Goal: Task Accomplishment & Management: Understand process/instructions

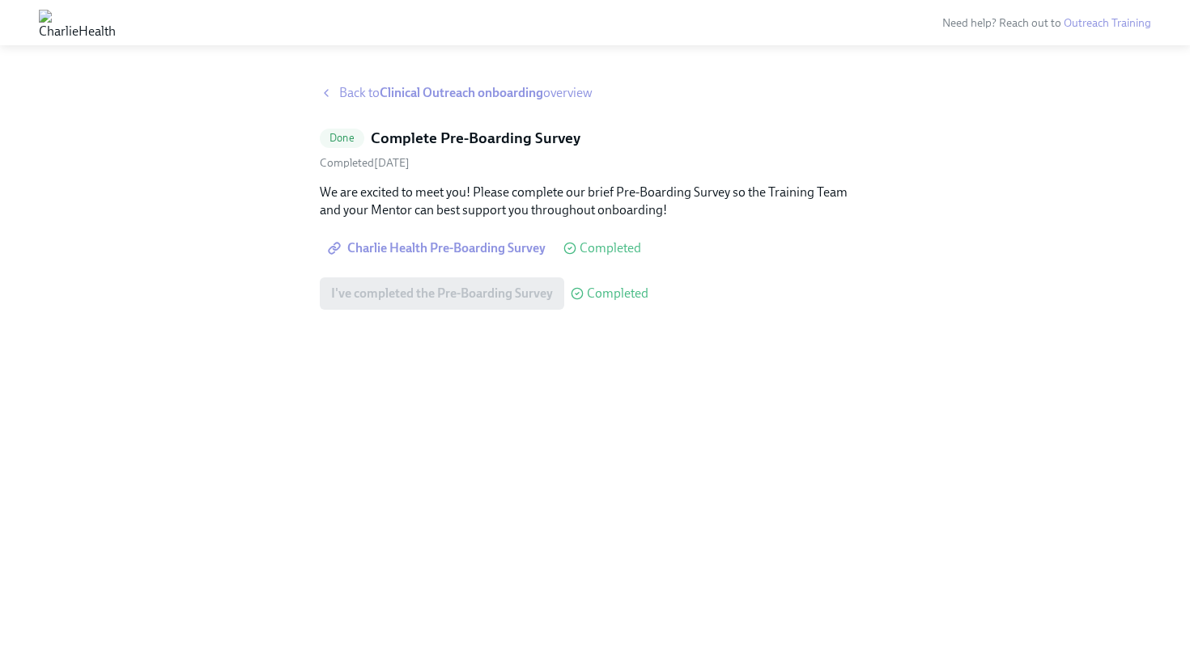
click at [505, 96] on strong "Clinical Outreach onboarding" at bounding box center [461, 92] width 163 height 15
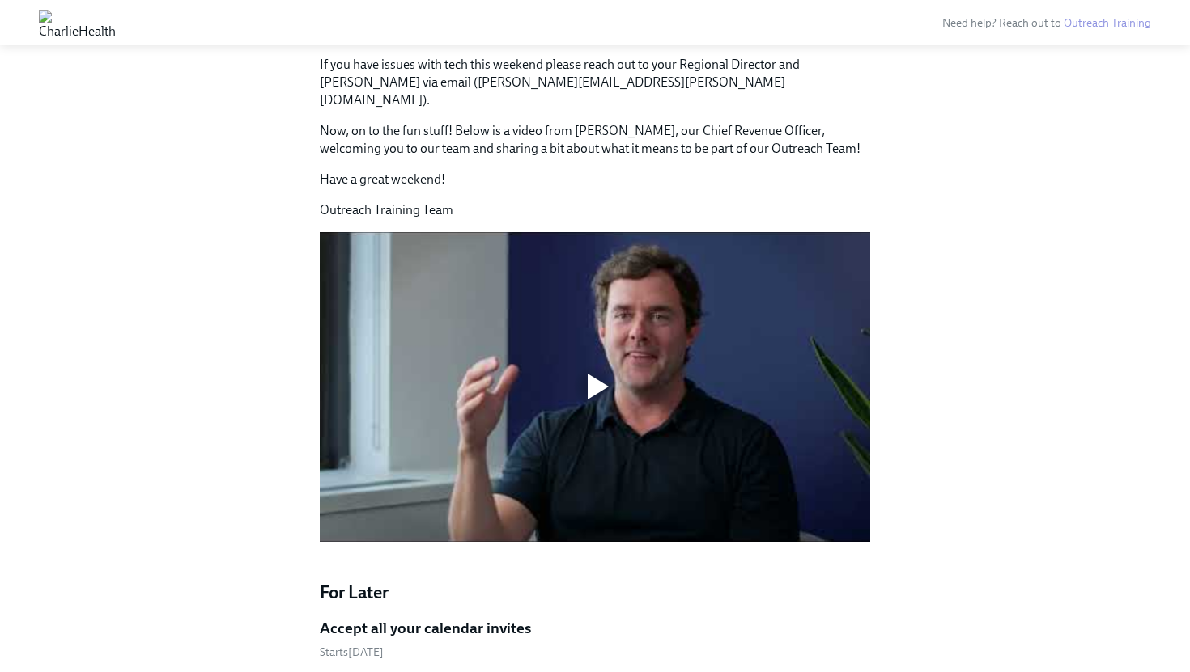
scroll to position [1048, 0]
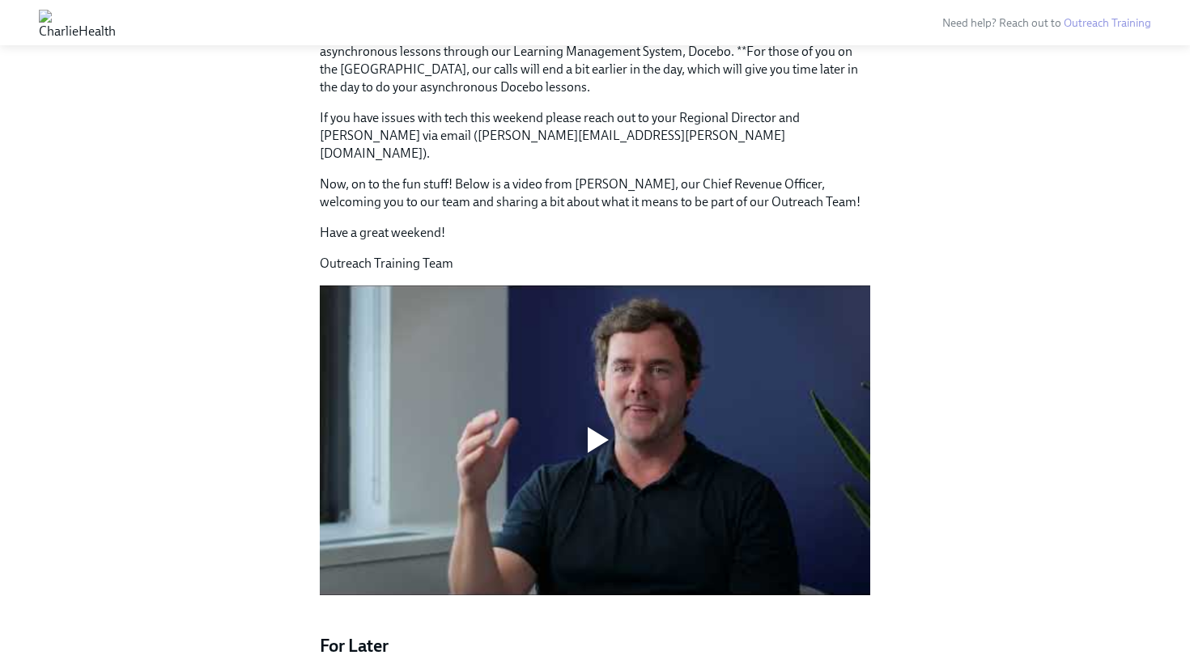
click at [597, 427] on div at bounding box center [597, 440] width 21 height 26
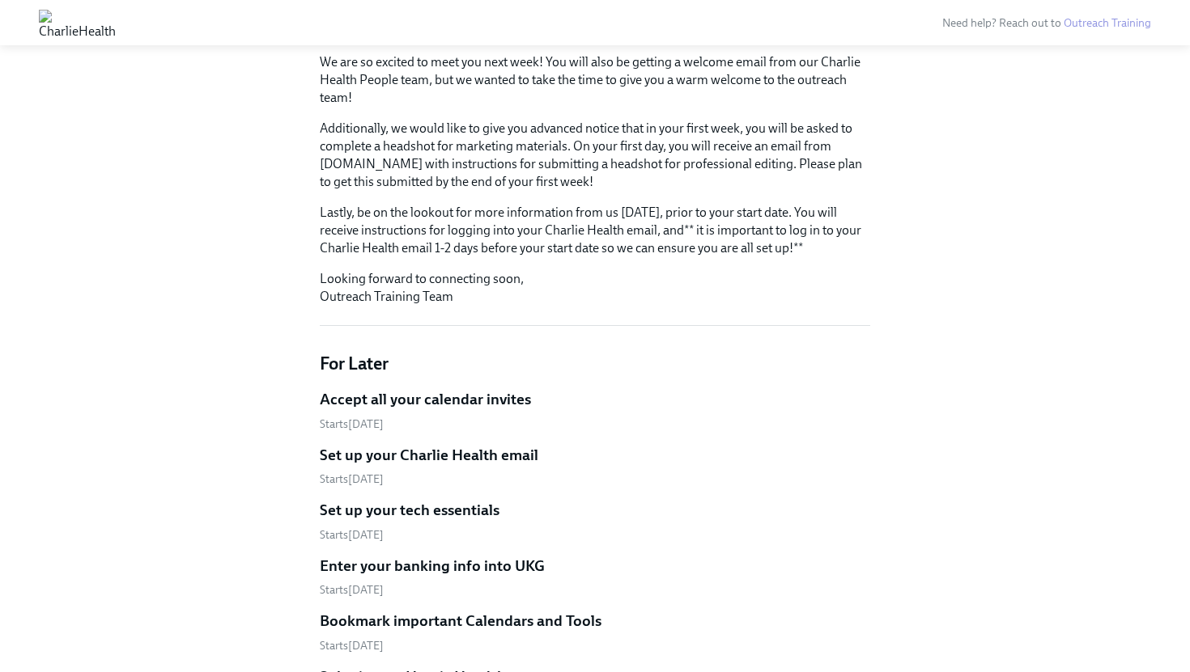
scroll to position [0, 0]
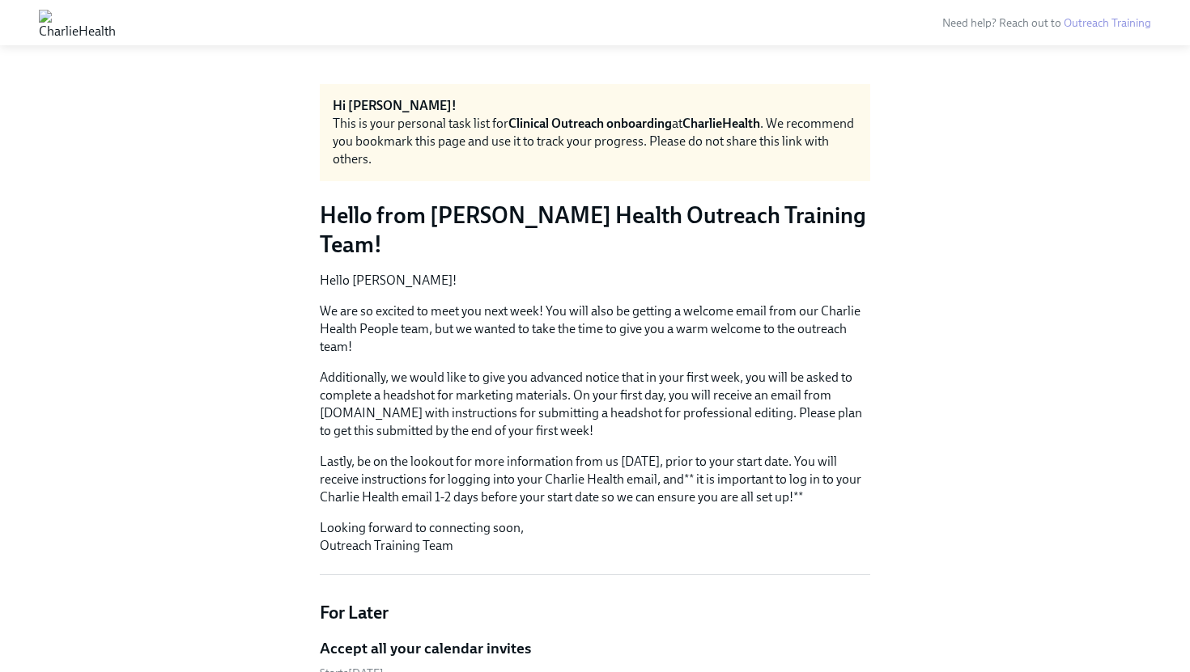
click at [116, 23] on img at bounding box center [77, 23] width 77 height 26
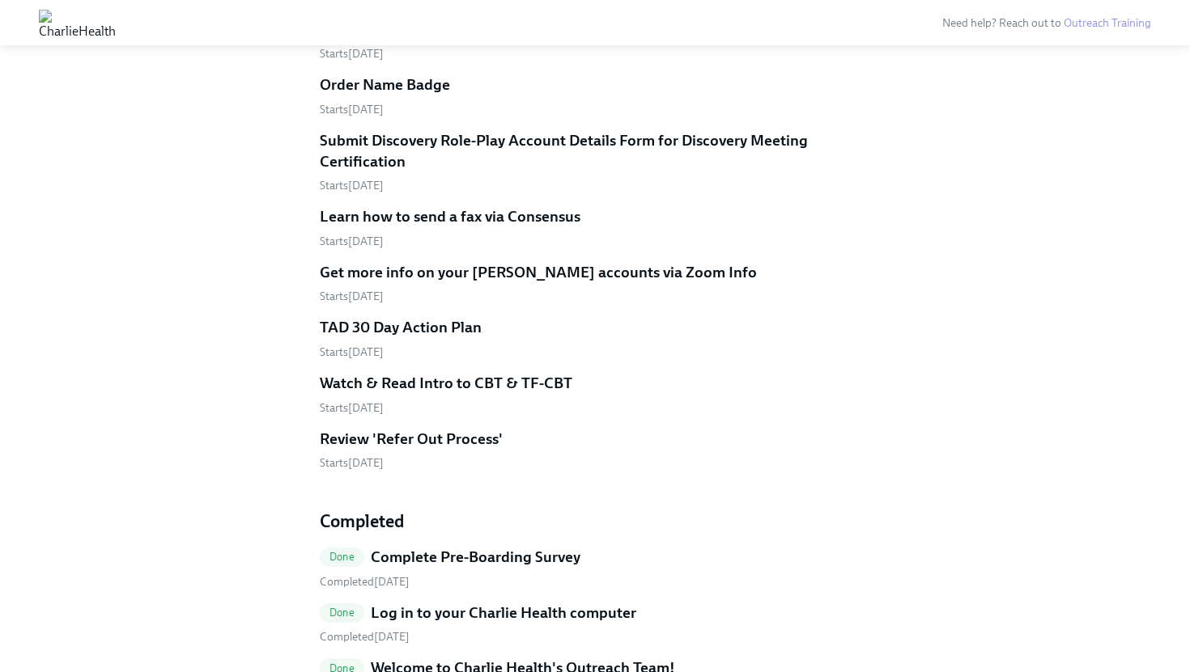
scroll to position [2084, 0]
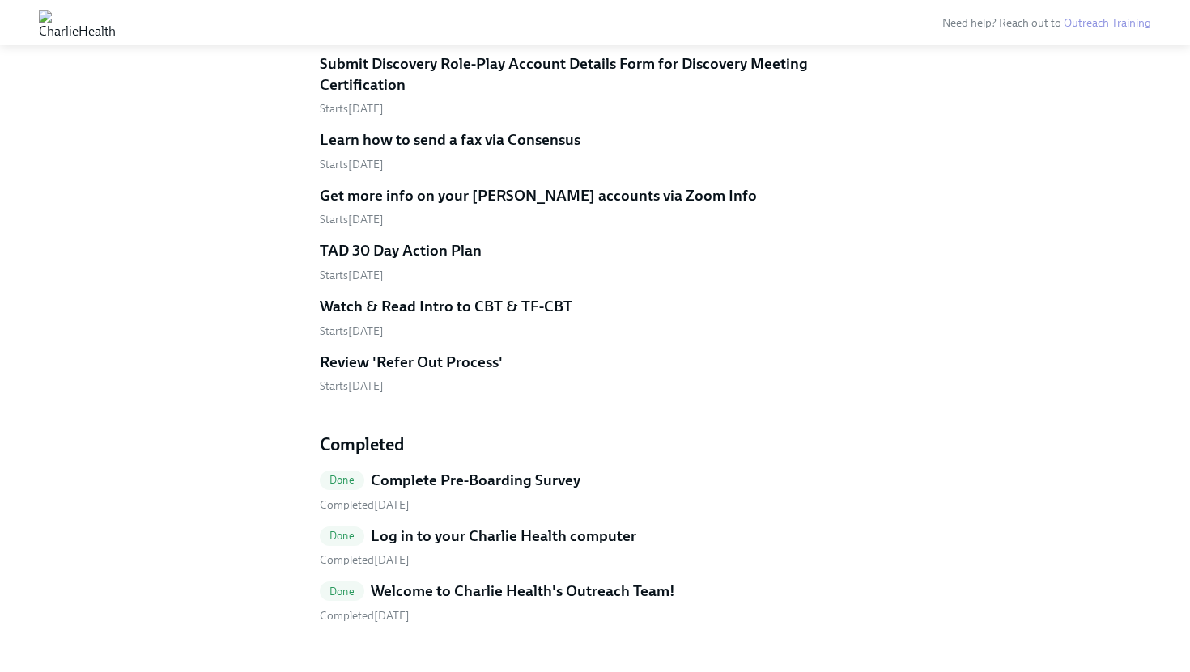
click at [401, 470] on h5 "Complete Pre-Boarding Survey" at bounding box center [476, 480] width 210 height 21
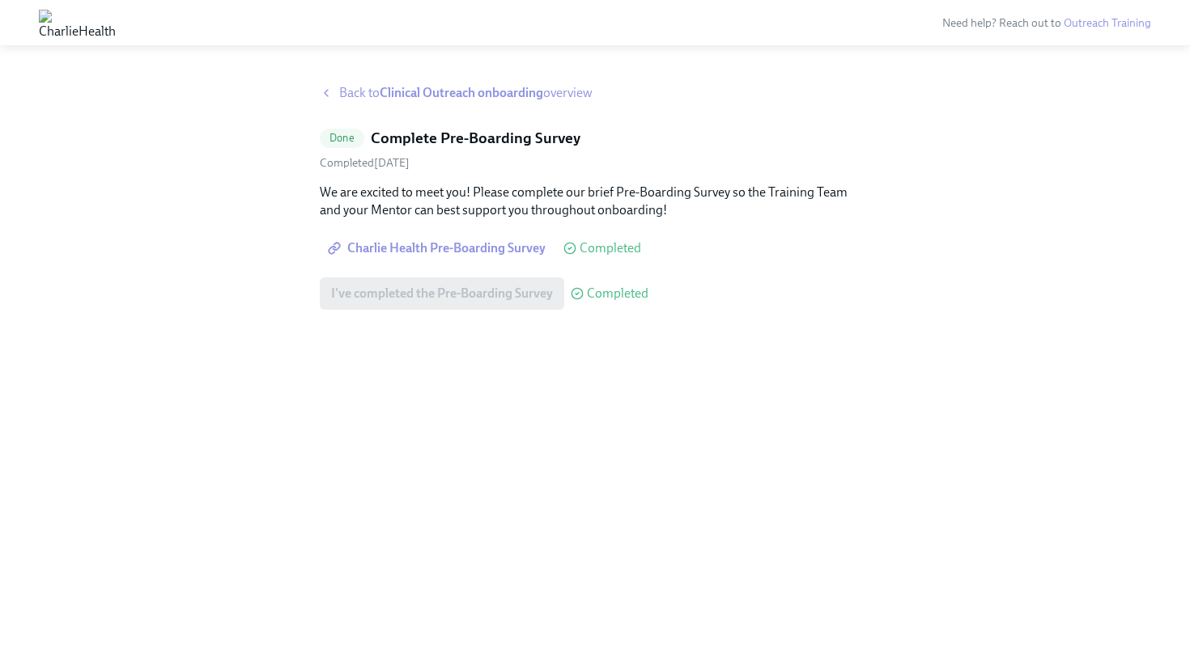
click at [415, 93] on strong "Clinical Outreach onboarding" at bounding box center [461, 92] width 163 height 15
click at [487, 98] on strong "Clinical Outreach onboarding" at bounding box center [461, 92] width 163 height 15
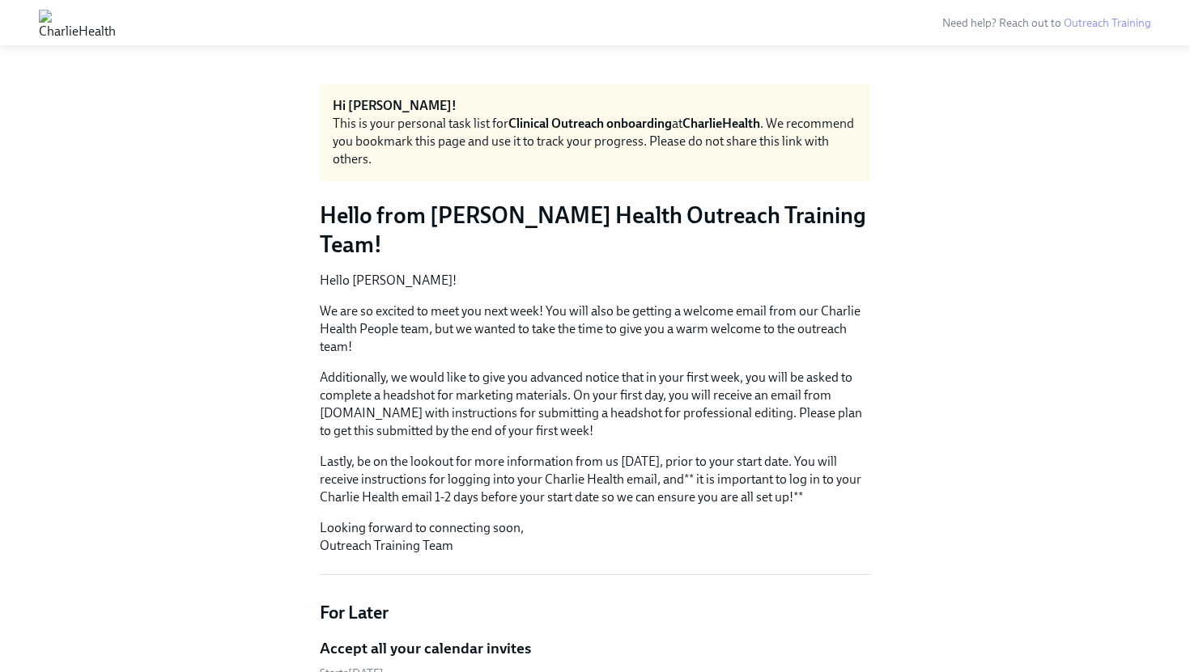
click at [116, 23] on img at bounding box center [77, 23] width 77 height 26
